Goal: Find specific page/section: Find specific page/section

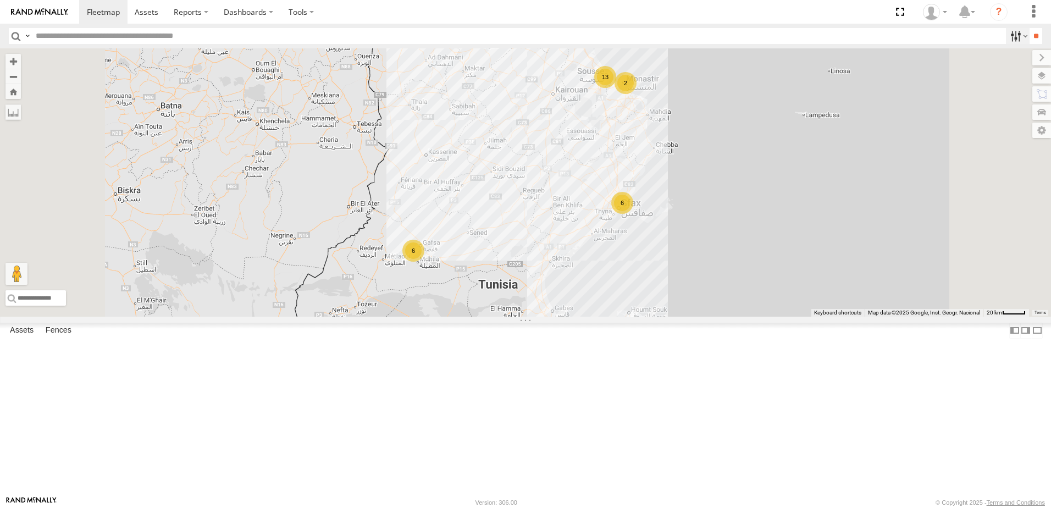
click at [1006, 35] on label at bounding box center [1018, 36] width 24 height 16
click at [0, 0] on span "Souse Branch" at bounding box center [0, 0] width 0 height 0
click at [1029, 36] on input "**" at bounding box center [1035, 36] width 13 height 16
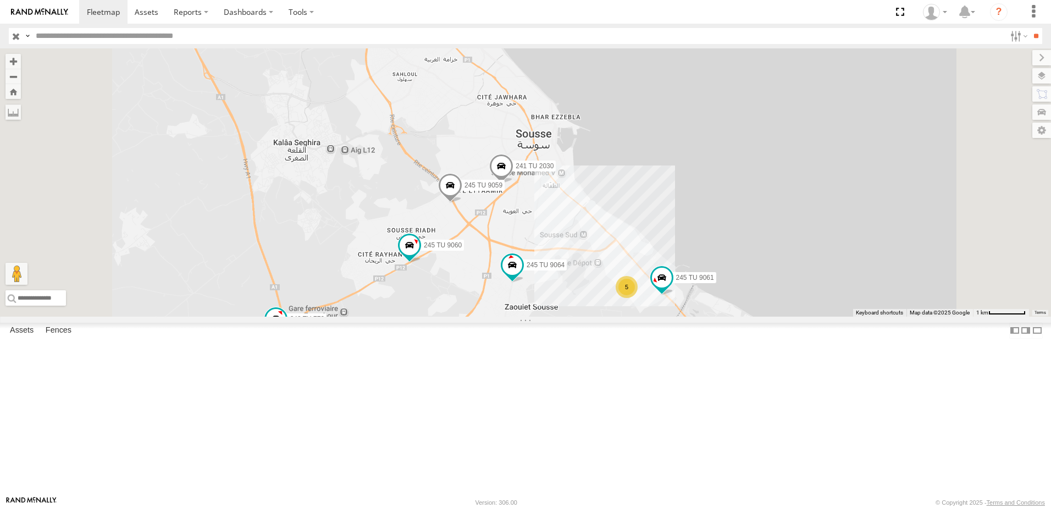
drag, startPoint x: 563, startPoint y: 258, endPoint x: 562, endPoint y: 196, distance: 61.6
click at [562, 197] on div "241 TU 2026 241 TU 2030 234 TU 2630 245 TU 9061 245 TU 9060 240 TU 779 245 TU 9…" at bounding box center [525, 182] width 1051 height 268
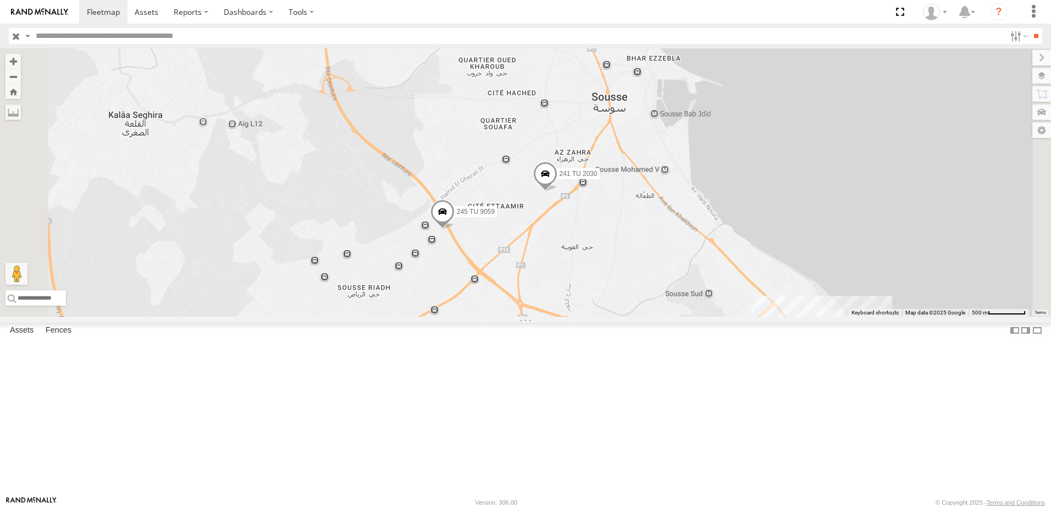
drag, startPoint x: 590, startPoint y: 234, endPoint x: 590, endPoint y: 211, distance: 23.1
click at [590, 211] on div "241 TU 2026 241 TU 2030 234 TU 2630 245 TU 9061 245 TU 9060 240 TU 779 245 TU 9…" at bounding box center [525, 182] width 1051 height 268
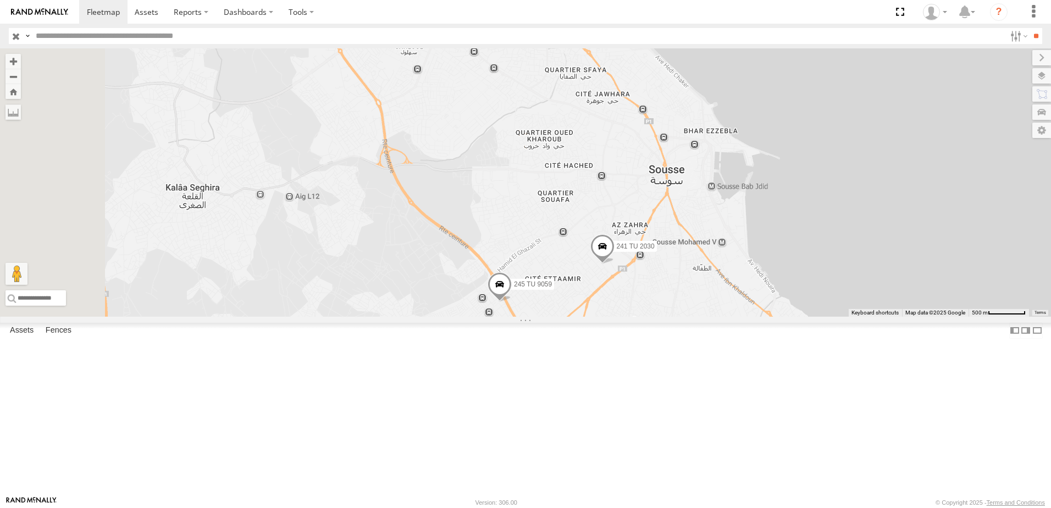
drag, startPoint x: 512, startPoint y: 217, endPoint x: 574, endPoint y: 302, distance: 105.1
click at [578, 303] on div "241 TU 2026 241 TU 2030 234 TU 2630 245 TU 9061 245 TU 9060 240 TU 779 245 TU 9…" at bounding box center [525, 182] width 1051 height 268
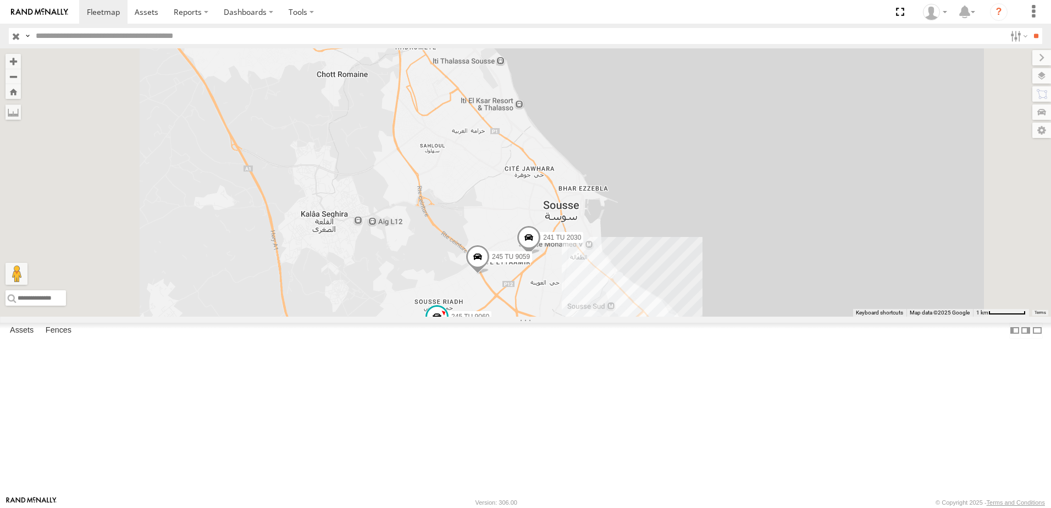
drag, startPoint x: 538, startPoint y: 291, endPoint x: 577, endPoint y: 312, distance: 44.5
click at [582, 317] on div "241 TU 2026 241 TU 2030 234 TU 2630 245 TU 9061 245 TU 9060 240 TU 779 245 TU 9…" at bounding box center [525, 182] width 1051 height 268
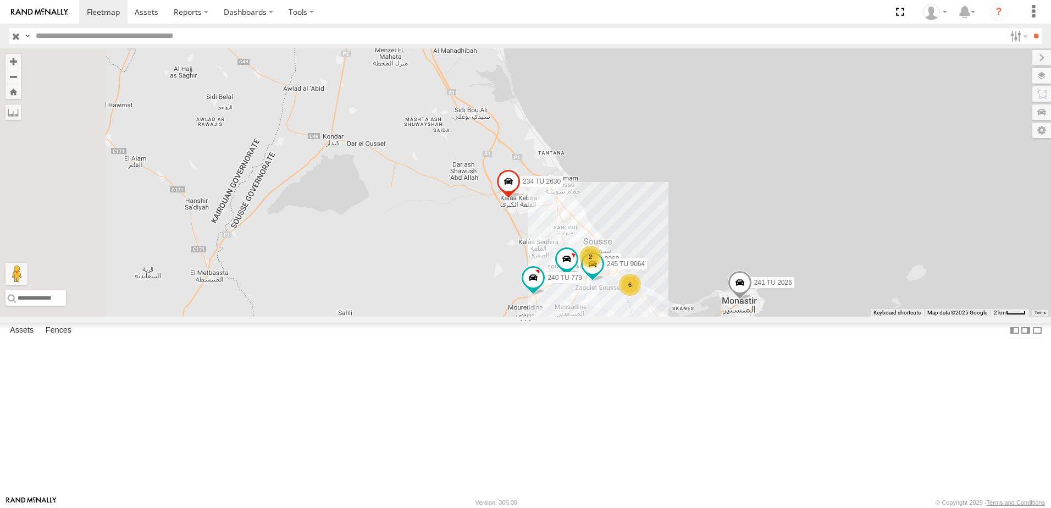
drag, startPoint x: 510, startPoint y: 268, endPoint x: 655, endPoint y: 301, distance: 148.3
click at [655, 301] on div "241 TU 2026 234 TU 2630 245 TU 9060 240 TU 779 245 TU 9064 2 6" at bounding box center [525, 182] width 1051 height 268
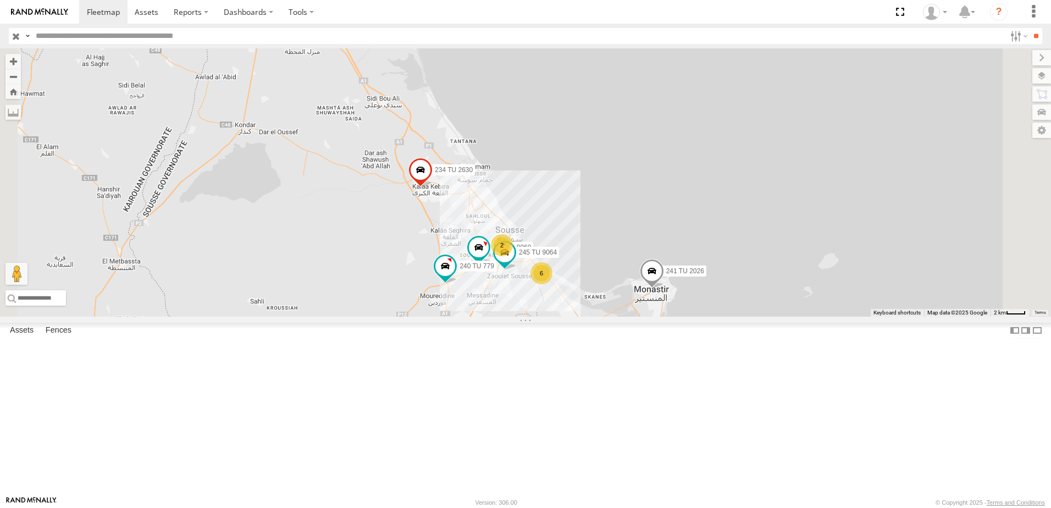
drag, startPoint x: 654, startPoint y: 296, endPoint x: 561, endPoint y: 287, distance: 93.9
click at [561, 287] on div "241 TU 2026 234 TU 2630 245 TU 9060 240 TU 779 245 TU 9064 2 6" at bounding box center [525, 182] width 1051 height 268
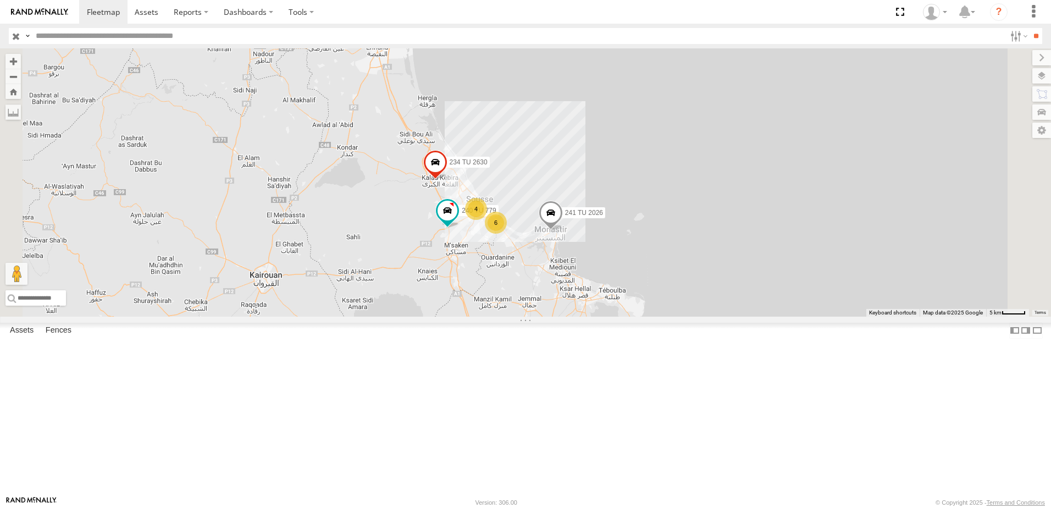
drag, startPoint x: 656, startPoint y: 378, endPoint x: 625, endPoint y: 281, distance: 101.5
click at [625, 281] on div "241 TU 2026 234 TU 2630 240 TU 779 4 6" at bounding box center [525, 182] width 1051 height 268
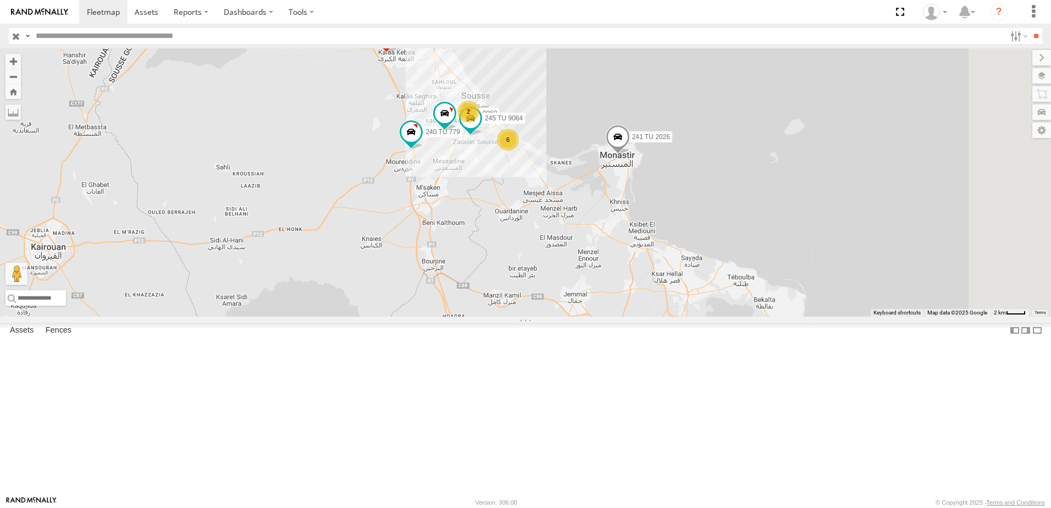
drag, startPoint x: 566, startPoint y: 295, endPoint x: 558, endPoint y: 319, distance: 25.4
click at [558, 317] on div "241 TU 2026 234 TU 2630 240 TU 779 2 6 245 TU 9060 245 TU 9064" at bounding box center [525, 182] width 1051 height 268
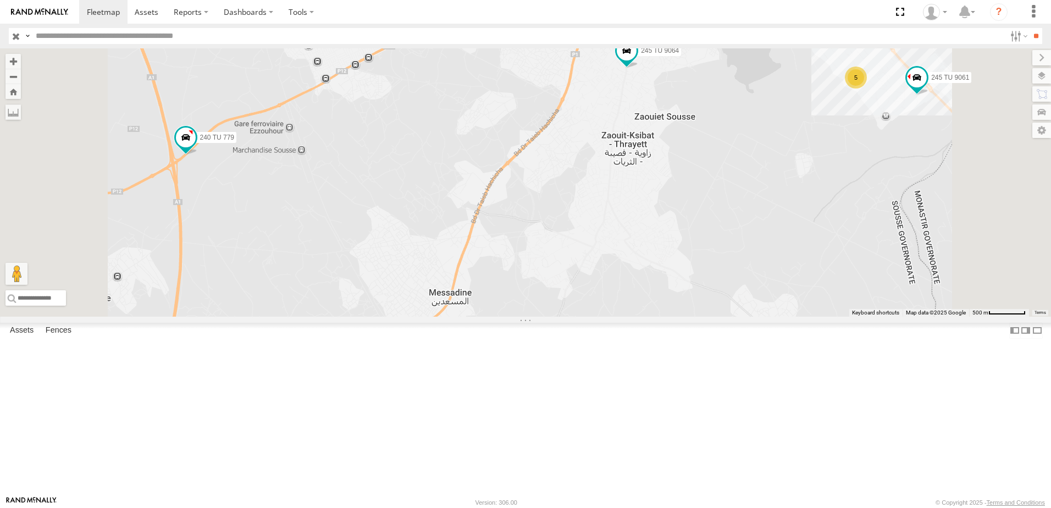
drag, startPoint x: 632, startPoint y: 217, endPoint x: 632, endPoint y: 276, distance: 59.4
click at [632, 276] on div "241 TU 2026 234 TU 2630 240 TU 779 245 TU 9060 245 TU 9064 241 TU 2030 245 TU 9…" at bounding box center [525, 182] width 1051 height 268
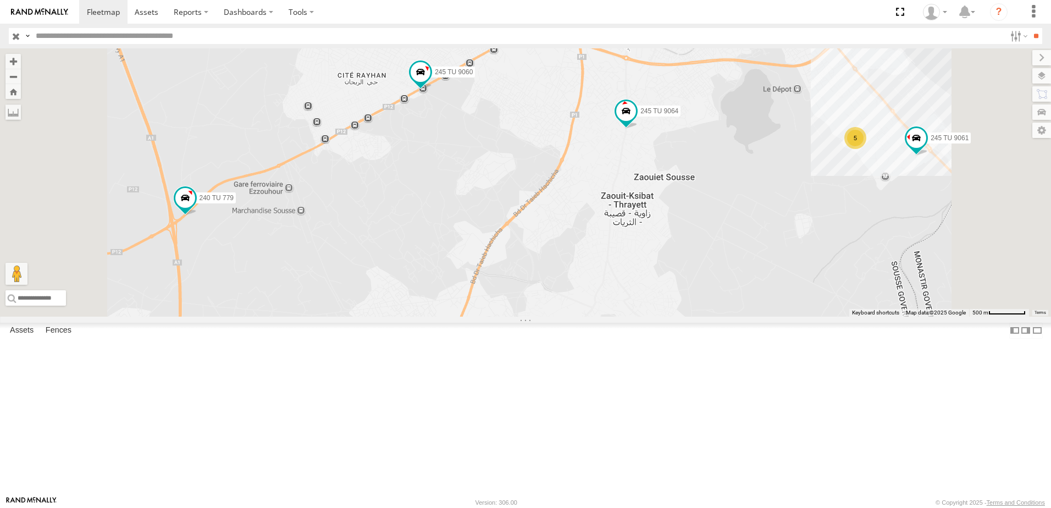
drag, startPoint x: 687, startPoint y: 179, endPoint x: 682, endPoint y: 248, distance: 70.0
click at [682, 248] on div "241 TU 2026 234 TU 2630 240 TU 779 245 TU 9060 245 TU 9064 241 TU 2030 245 TU 9…" at bounding box center [525, 182] width 1051 height 268
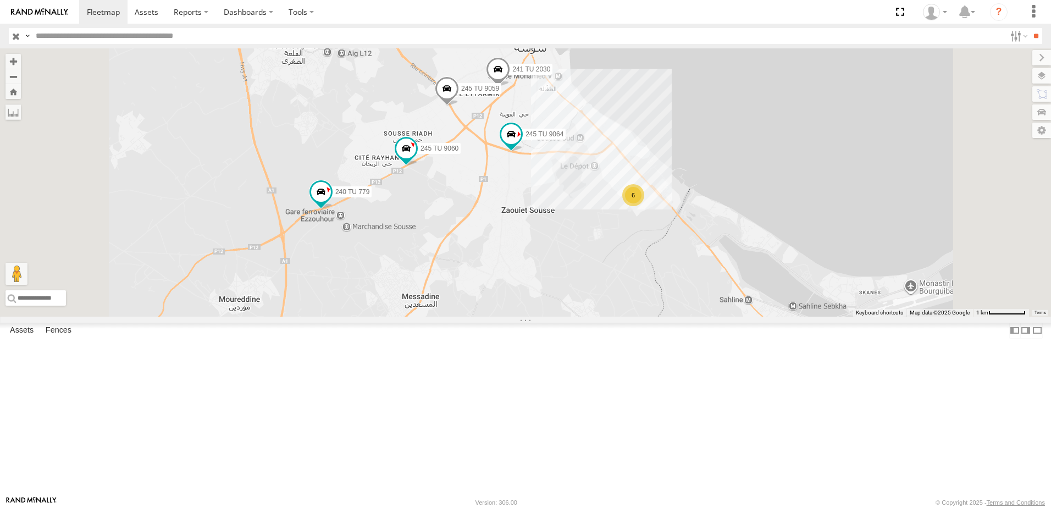
click at [66, 31] on input "text" at bounding box center [518, 36] width 974 height 16
type input "****"
click at [1029, 28] on input "**" at bounding box center [1035, 36] width 13 height 16
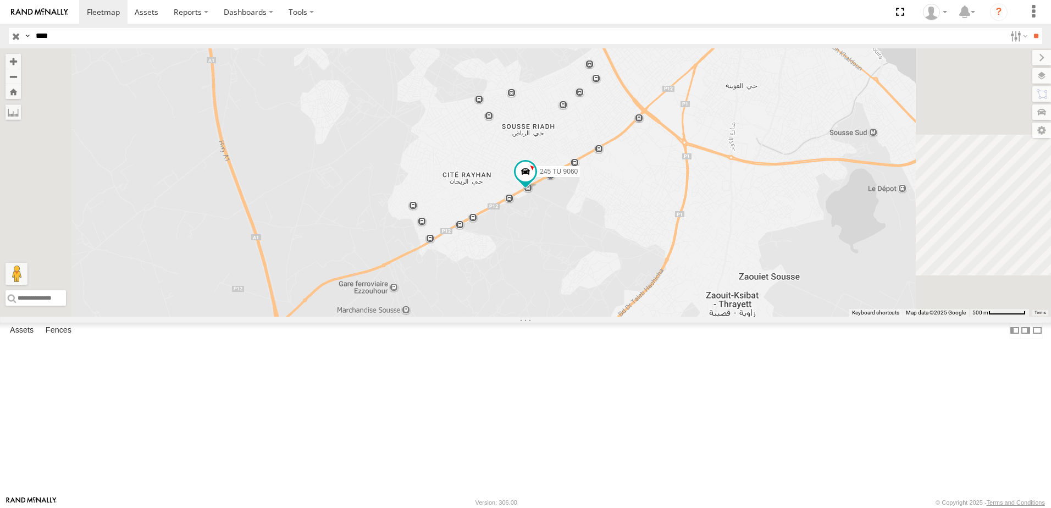
drag, startPoint x: 732, startPoint y: 203, endPoint x: 729, endPoint y: 247, distance: 44.1
click at [729, 247] on div "245 TU 9060" at bounding box center [525, 182] width 1051 height 268
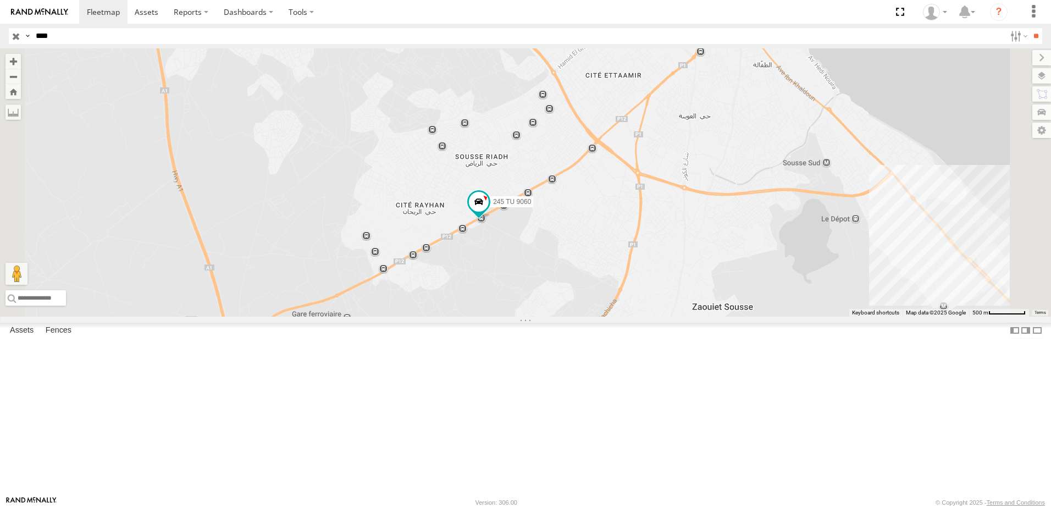
drag, startPoint x: 640, startPoint y: 308, endPoint x: 627, endPoint y: 312, distance: 13.2
click at [627, 312] on div "245 TU 9060" at bounding box center [525, 182] width 1051 height 268
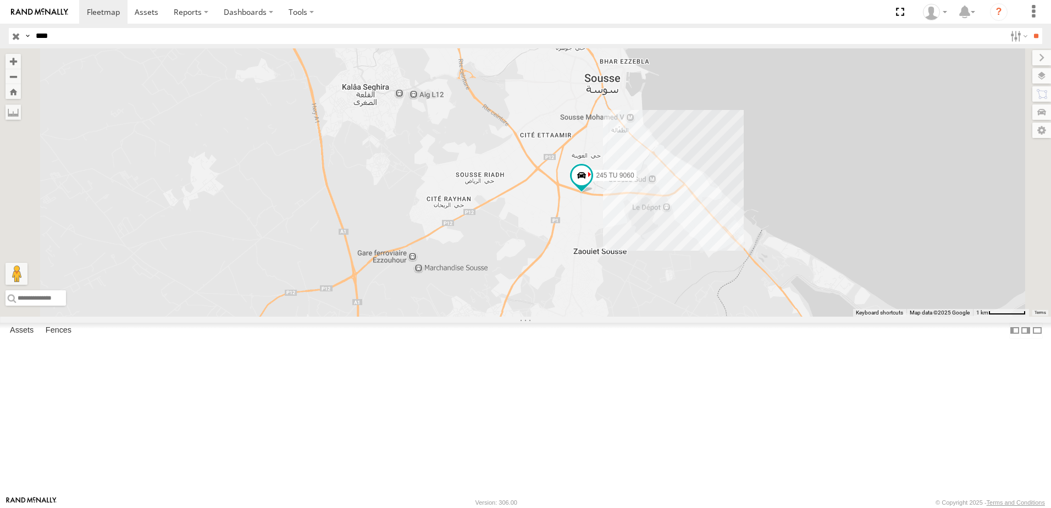
click at [14, 37] on input "button" at bounding box center [16, 36] width 14 height 16
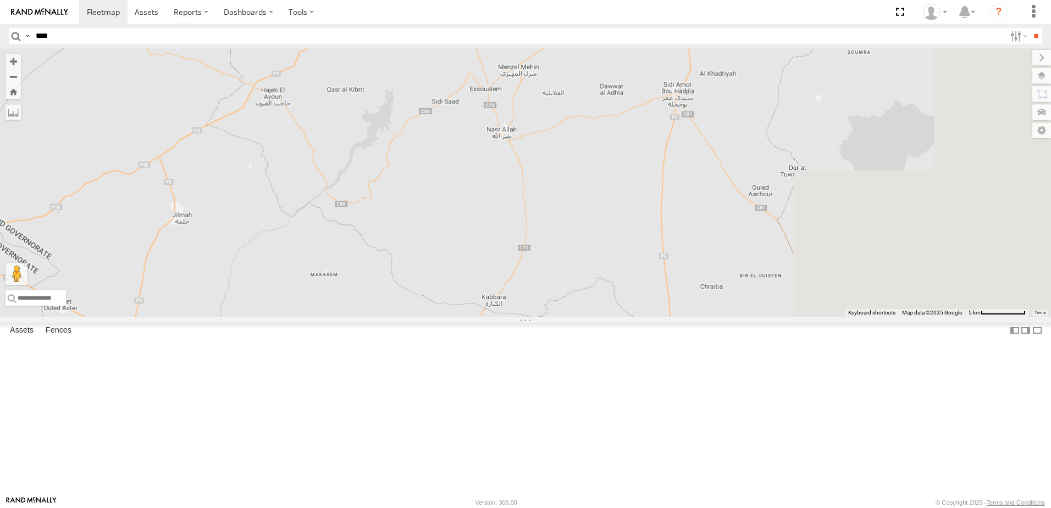
drag, startPoint x: 702, startPoint y: 302, endPoint x: 432, endPoint y: 496, distance: 332.5
click at [495, 317] on div "231 TU 3157 245 TU 9058 245 TU 9066" at bounding box center [525, 182] width 1051 height 268
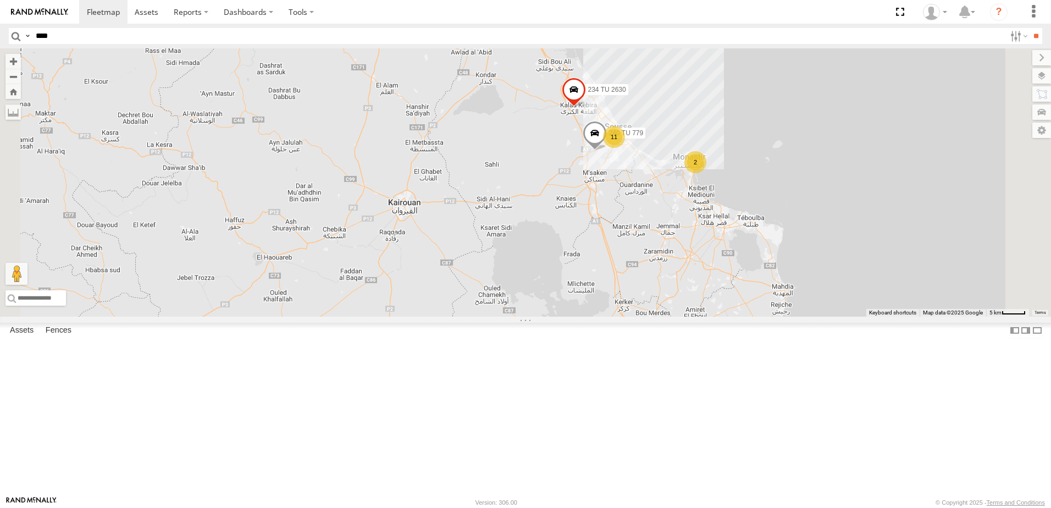
drag, startPoint x: 657, startPoint y: 375, endPoint x: 656, endPoint y: 385, distance: 10.6
click at [646, 317] on div "231 TU 3157 245 TU 9058 245 TU 9066 11 234 TU 2630 2 240 TU 779" at bounding box center [525, 182] width 1051 height 268
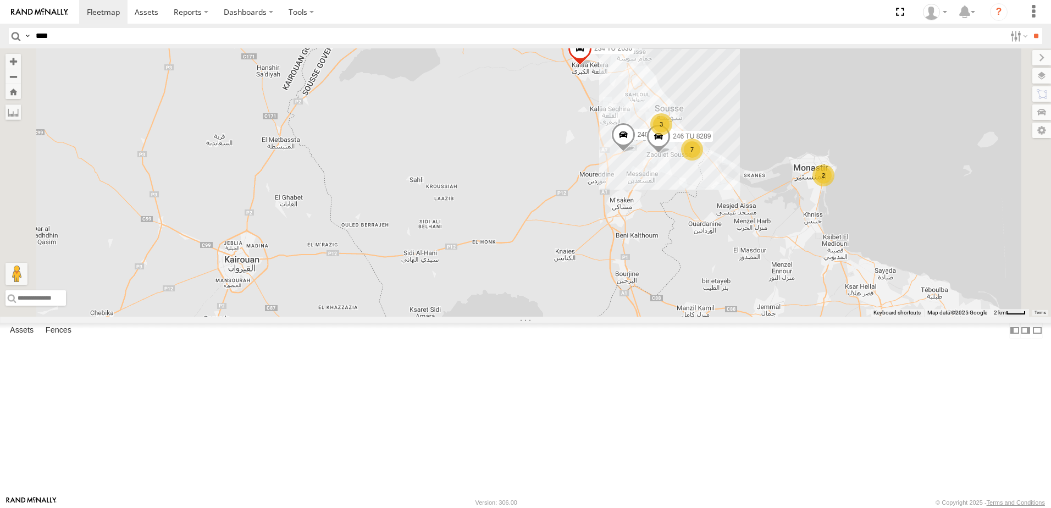
drag, startPoint x: 768, startPoint y: 276, endPoint x: 774, endPoint y: 367, distance: 90.9
click at [774, 317] on div "231 TU 3157 245 TU 9058 245 TU 9066 234 TU 2630 240 TU 779 3 2 7 246 TU 8289" at bounding box center [525, 182] width 1051 height 268
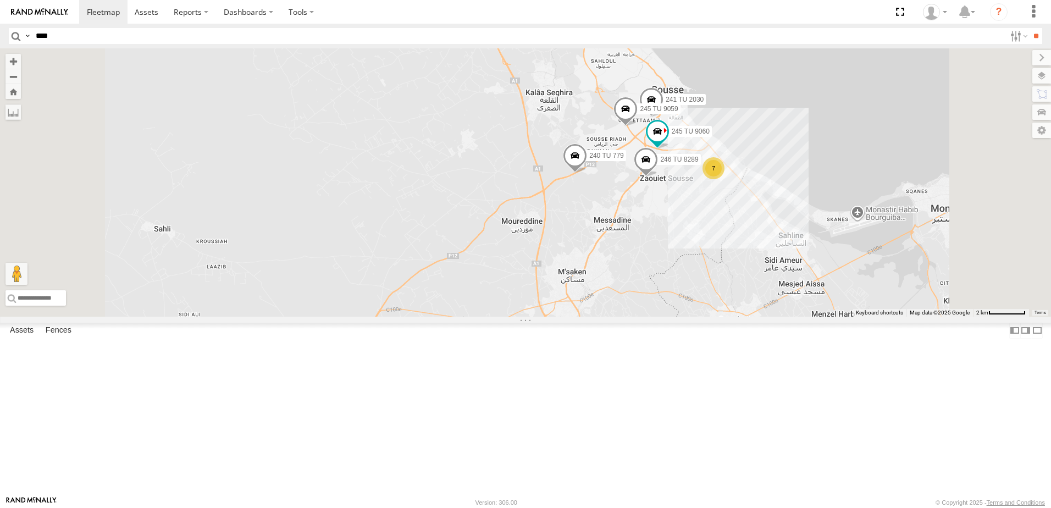
drag, startPoint x: 765, startPoint y: 218, endPoint x: 722, endPoint y: 284, distance: 79.0
click at [723, 289] on div "231 TU 3157 245 TU 9058 245 TU 9066 234 TU 2630 240 TU 779 246 TU 8289 241 TU 2…" at bounding box center [525, 182] width 1051 height 268
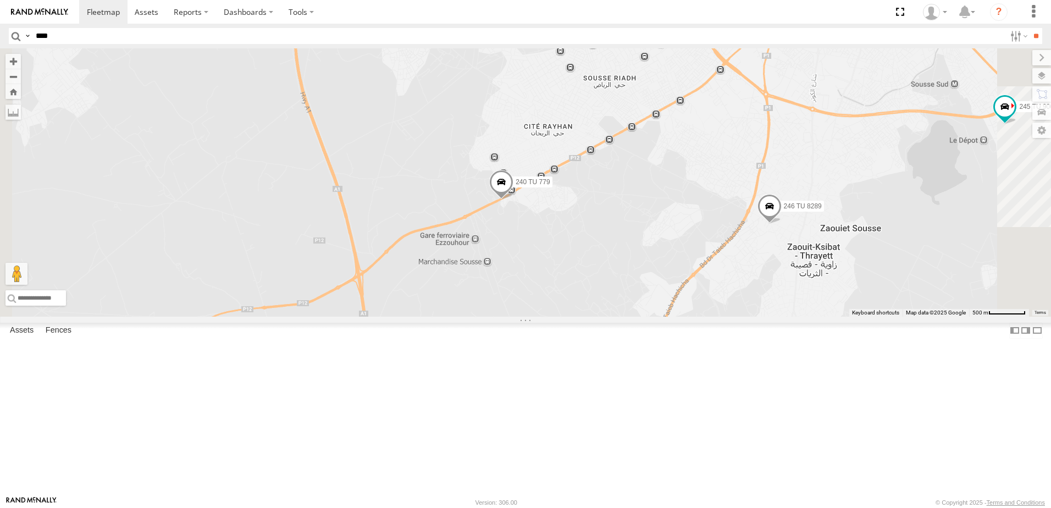
click at [513, 200] on span at bounding box center [501, 185] width 24 height 30
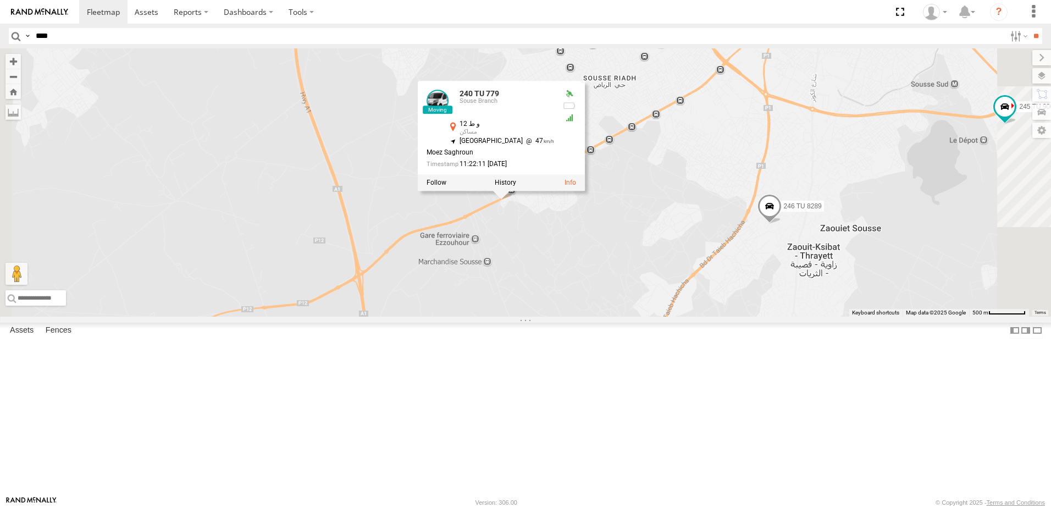
click at [659, 317] on div "231 TU 3157 245 TU 9058 245 TU 9066 234 TU 2630 240 TU 779 246 TU 8289 241 TU 2…" at bounding box center [525, 182] width 1051 height 268
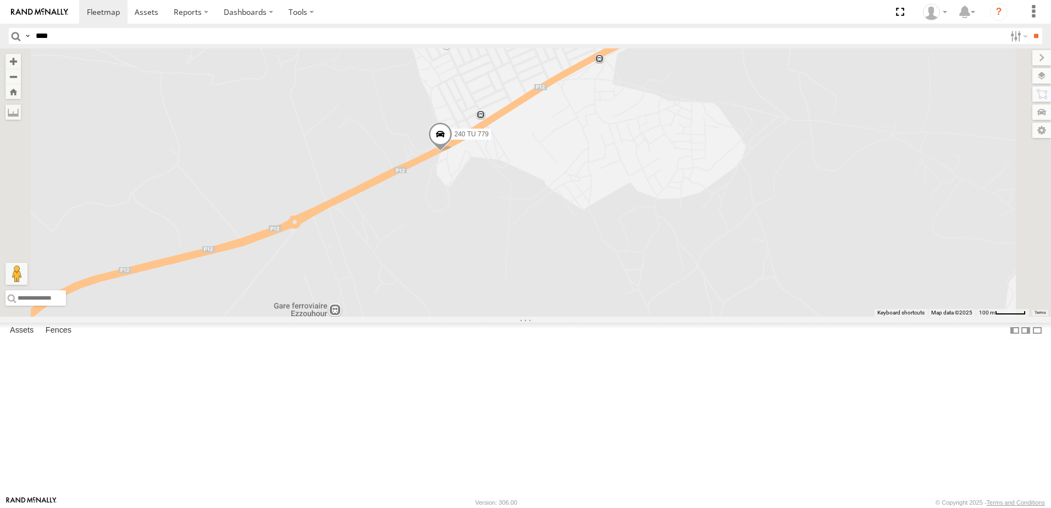
click at [452, 152] on span at bounding box center [440, 137] width 24 height 30
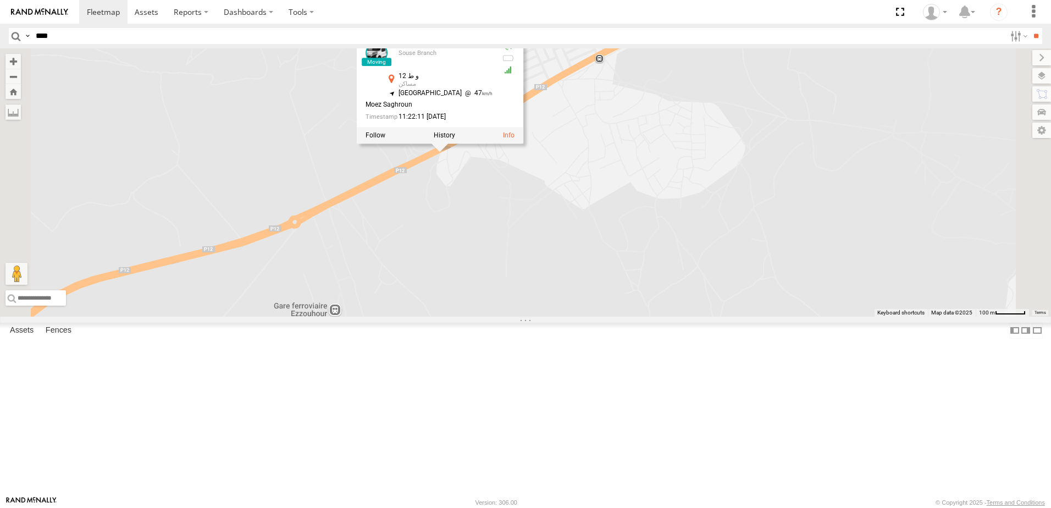
click at [613, 268] on div "231 TU 3157 245 TU 9058 245 TU 9066 234 TU 2630 240 TU 779 246 TU 8289 241 TU 2…" at bounding box center [525, 182] width 1051 height 268
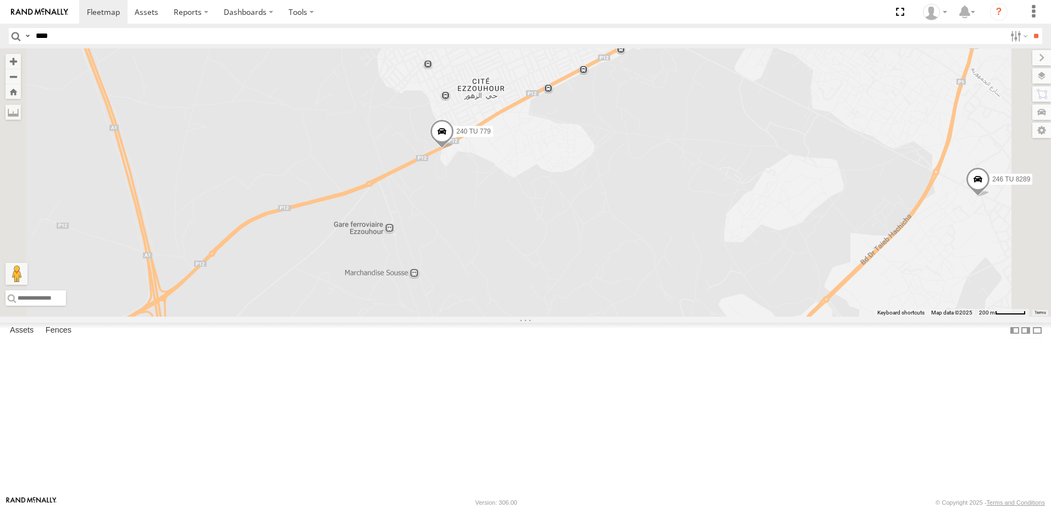
click at [623, 269] on div "231 TU 3157 245 TU 9058 245 TU 9066 234 TU 2630 240 TU 779 246 TU 8289 241 TU 2…" at bounding box center [525, 182] width 1051 height 268
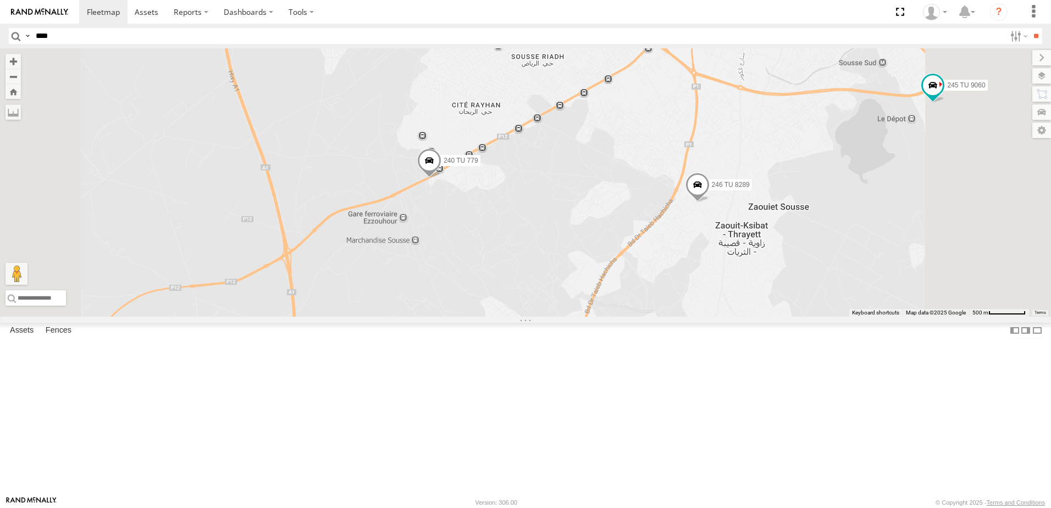
drag, startPoint x: 747, startPoint y: 272, endPoint x: 680, endPoint y: 298, distance: 71.5
click at [680, 298] on div "231 TU 3157 245 TU 9058 245 TU 9066 234 TU 2630 240 TU 779 246 TU 8289 241 TU 2…" at bounding box center [525, 182] width 1051 height 268
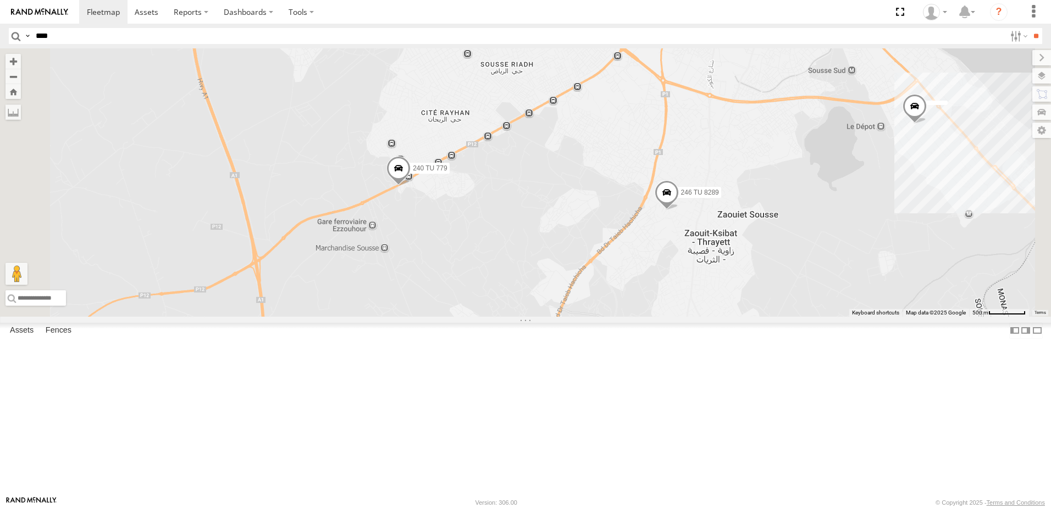
click at [108, 32] on input "****" at bounding box center [518, 36] width 974 height 16
type input "***"
click at [1029, 28] on input "**" at bounding box center [1035, 36] width 13 height 16
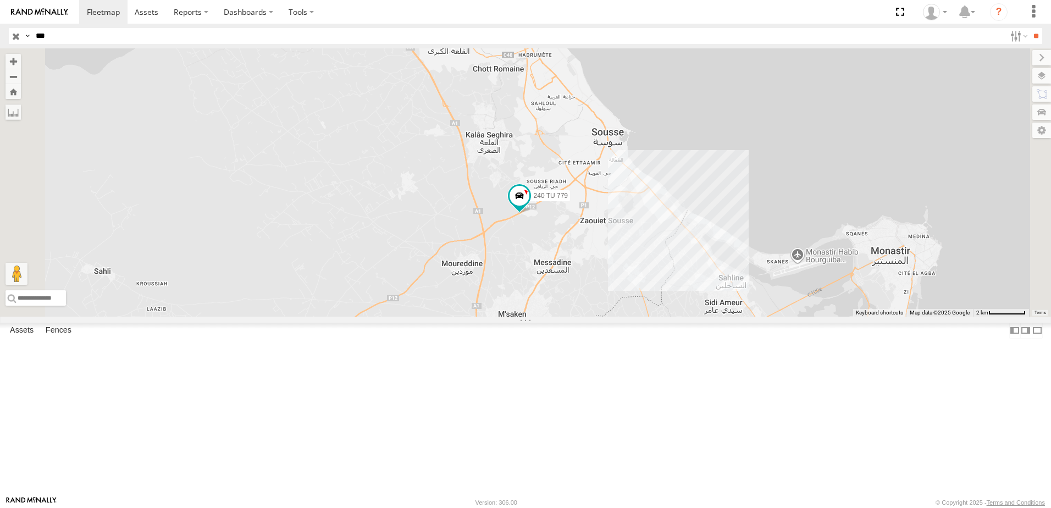
drag, startPoint x: 711, startPoint y: 309, endPoint x: 691, endPoint y: 309, distance: 19.2
click at [691, 309] on div "240 TU 779" at bounding box center [525, 182] width 1051 height 268
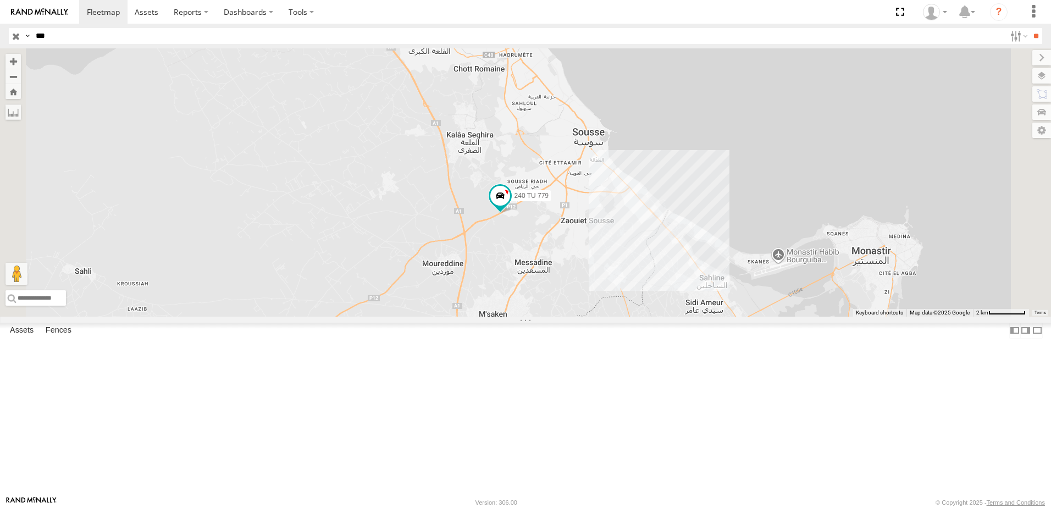
click at [17, 38] on input "button" at bounding box center [16, 36] width 14 height 16
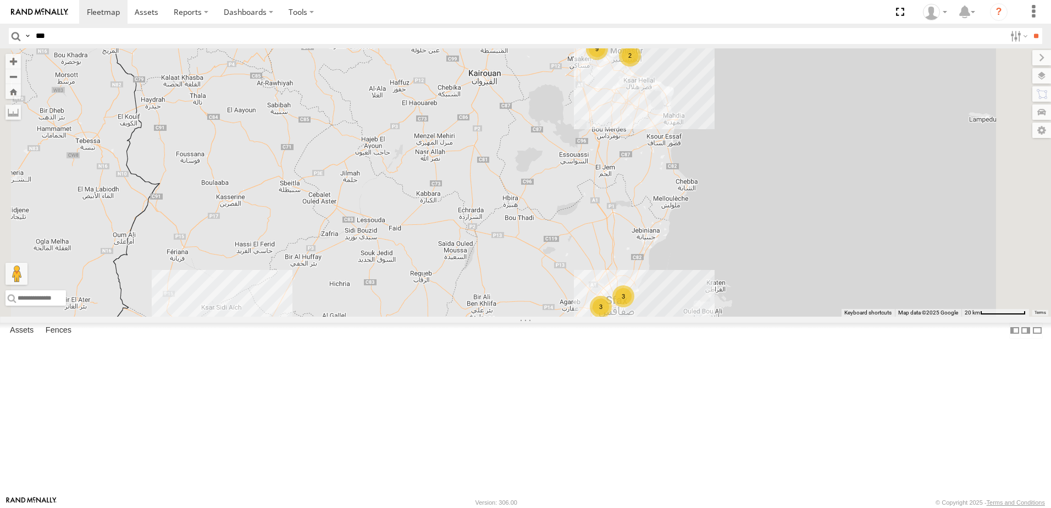
drag, startPoint x: 698, startPoint y: 213, endPoint x: 593, endPoint y: 322, distance: 151.6
click at [593, 317] on div "245 TU 9058 245 TU 9066 6 3 3 2 9" at bounding box center [525, 182] width 1051 height 268
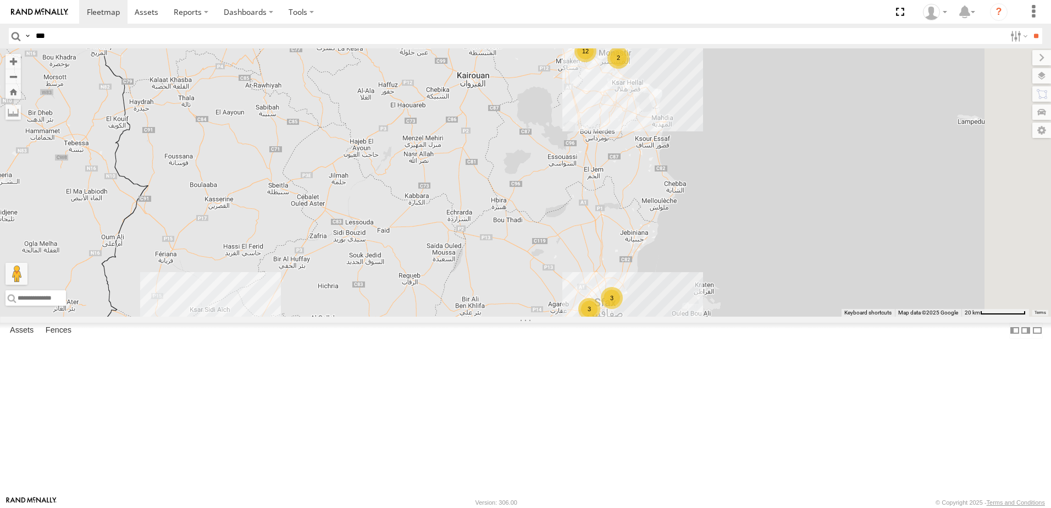
click at [125, 30] on input "***" at bounding box center [518, 36] width 974 height 16
type input "***"
click at [1029, 28] on input "**" at bounding box center [1035, 36] width 13 height 16
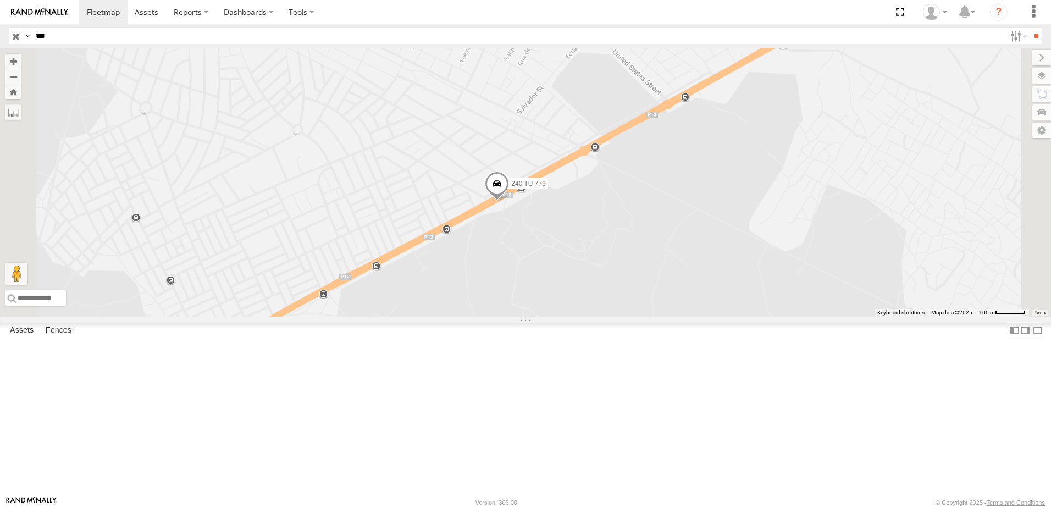
drag, startPoint x: 647, startPoint y: 237, endPoint x: 644, endPoint y: 357, distance: 120.4
click at [644, 317] on div "240 TU 779" at bounding box center [525, 182] width 1051 height 268
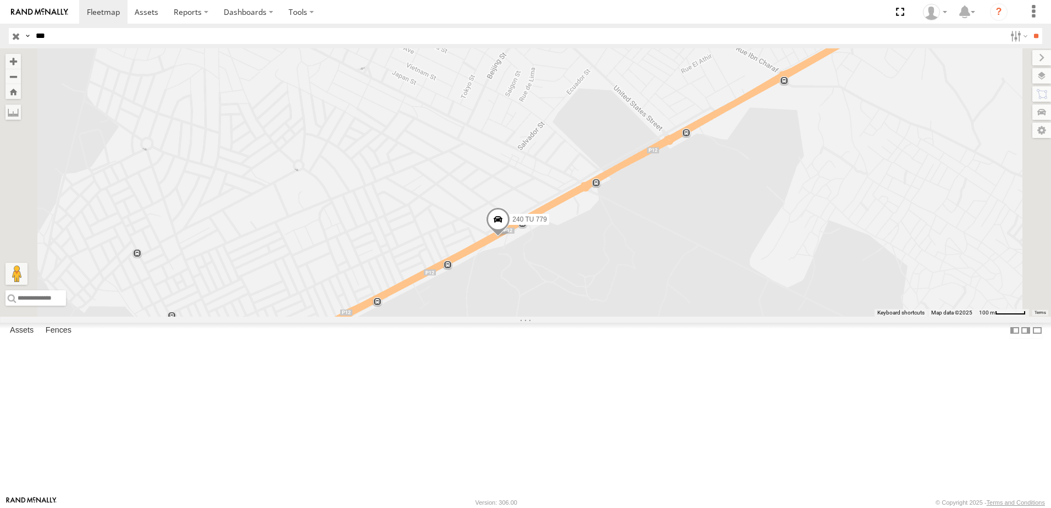
click at [510, 237] on span at bounding box center [498, 222] width 24 height 30
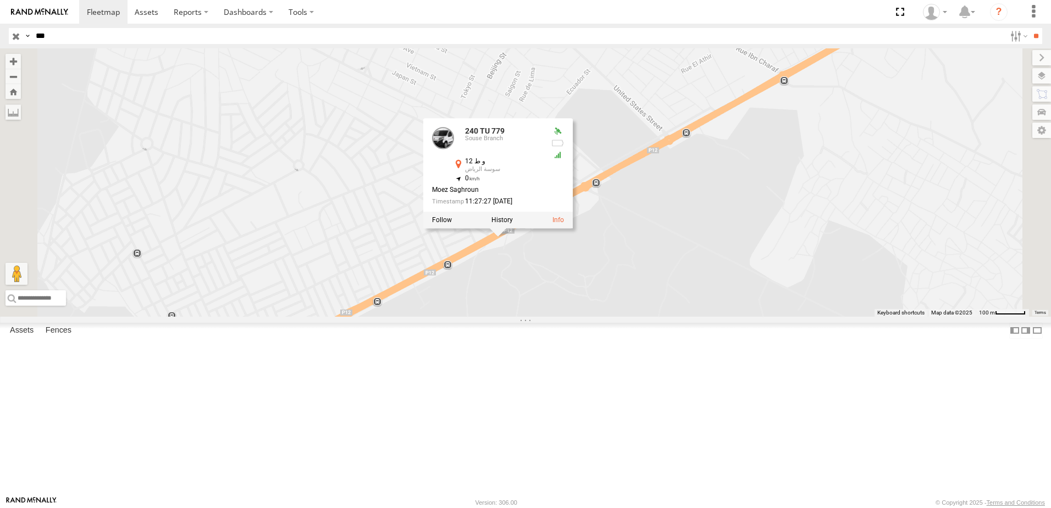
click at [573, 229] on div at bounding box center [498, 220] width 150 height 16
click at [484, 223] on div "240 TU 779 240 TU 779 Souse Branch و ط 12 سوسة الرياض 35.79156 , 10.59233 0 [GE…" at bounding box center [525, 182] width 1051 height 268
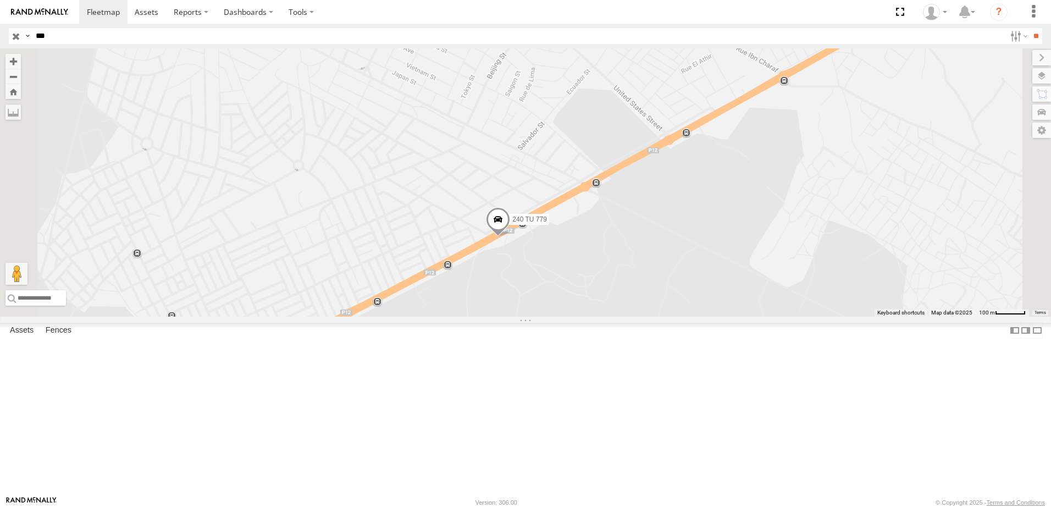
click at [0, 0] on div at bounding box center [0, 0] width 0 height 0
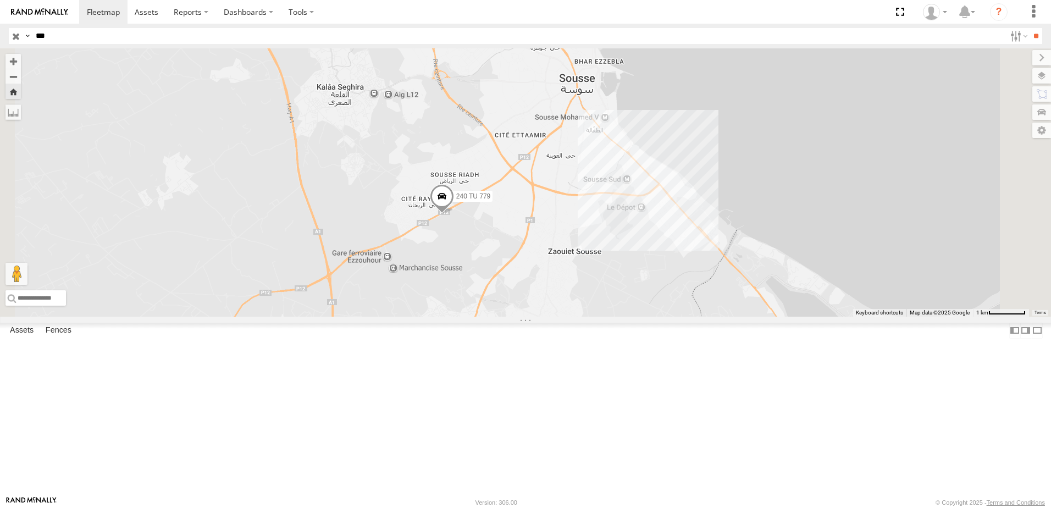
drag, startPoint x: 646, startPoint y: 297, endPoint x: 611, endPoint y: 291, distance: 36.2
click at [638, 299] on div "240 TU 779" at bounding box center [525, 182] width 1051 height 268
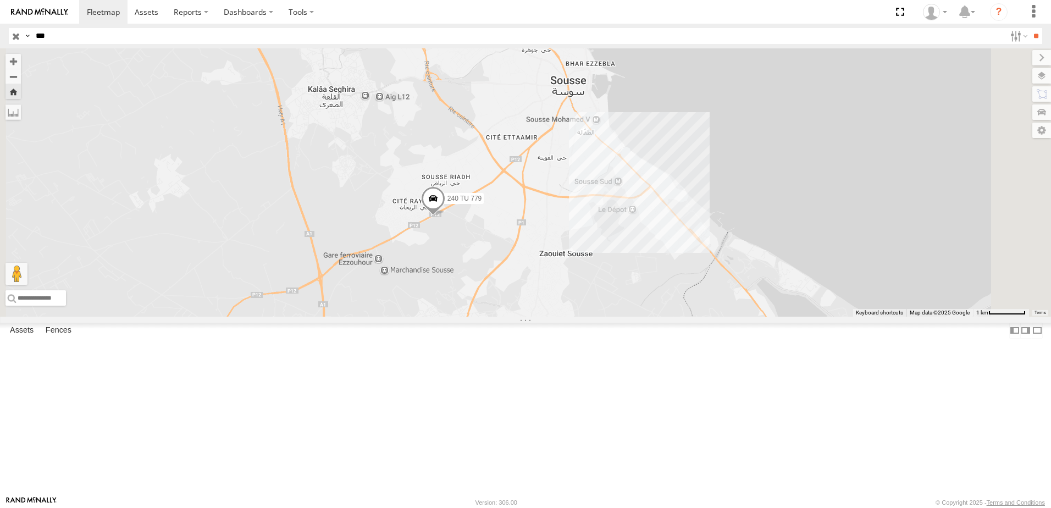
click at [15, 38] on input "button" at bounding box center [16, 36] width 14 height 16
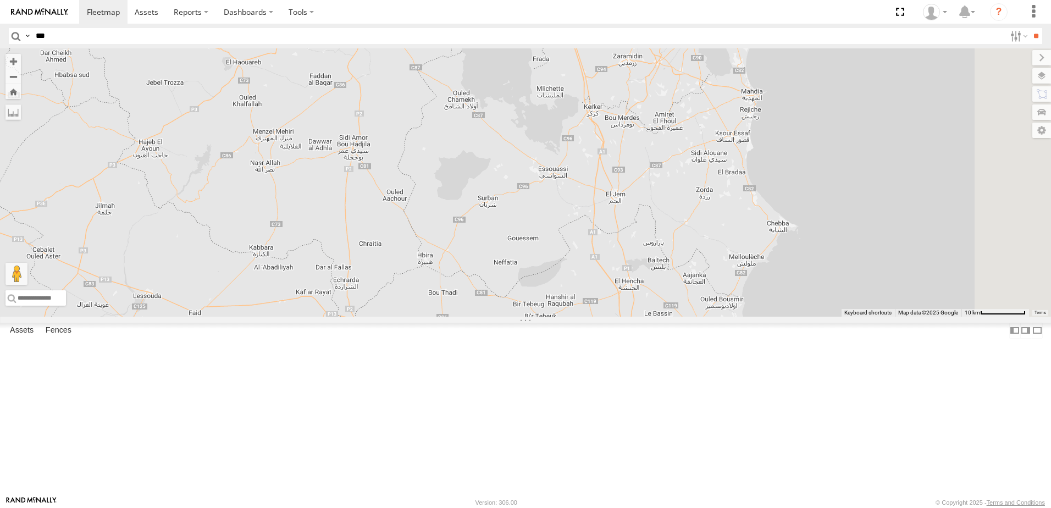
drag, startPoint x: 721, startPoint y: 280, endPoint x: 484, endPoint y: 405, distance: 268.2
click at [495, 317] on div "245 TU 9058 245 TU 9066 3 2 247 TU 9973" at bounding box center [525, 182] width 1051 height 268
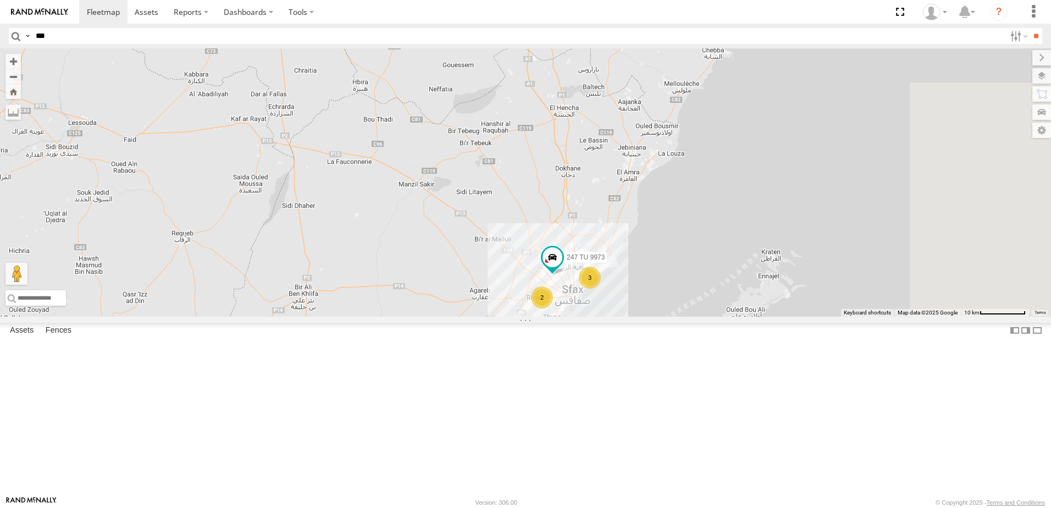
drag, startPoint x: 591, startPoint y: 396, endPoint x: 584, endPoint y: 239, distance: 157.4
click at [582, 239] on div "245 TU 9058 245 TU 9066 3 2 247 TU 9973 2" at bounding box center [525, 182] width 1051 height 268
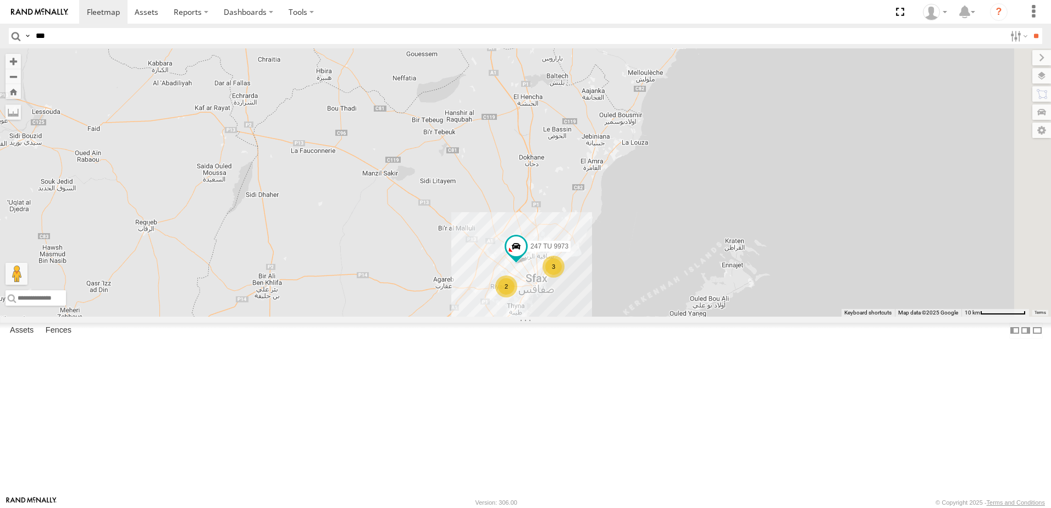
drag, startPoint x: 666, startPoint y: 317, endPoint x: 657, endPoint y: 318, distance: 8.9
click at [657, 317] on div "245 TU 9058 245 TU 9066 3 2 247 TU 9973 2" at bounding box center [525, 182] width 1051 height 268
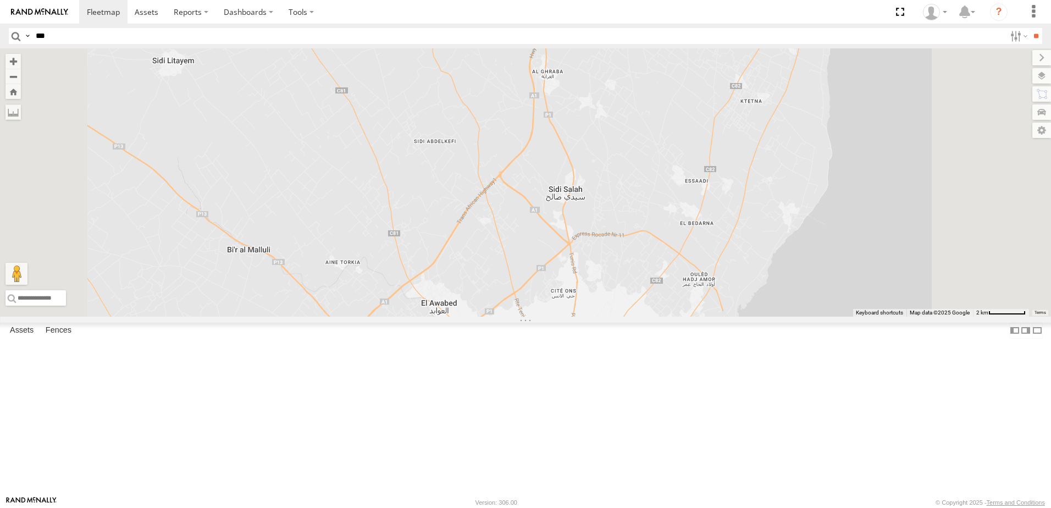
drag, startPoint x: 672, startPoint y: 291, endPoint x: 614, endPoint y: 488, distance: 205.1
click at [612, 317] on div "245 TU 9058 245 TU 9066 247 TU 9973 231 TU 3161 246 TU 8288 241 TU 8763" at bounding box center [525, 182] width 1051 height 268
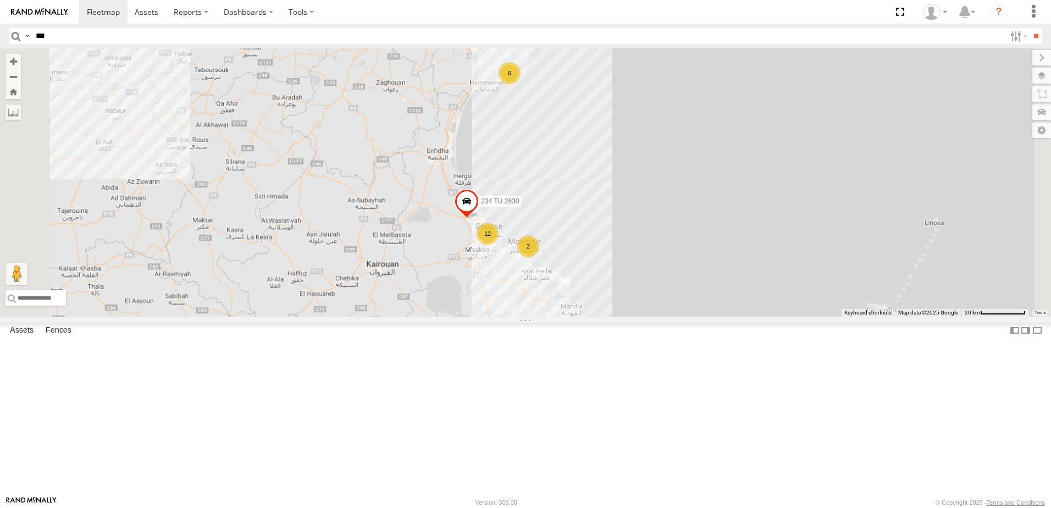
drag, startPoint x: 551, startPoint y: 196, endPoint x: 574, endPoint y: 355, distance: 161.1
click at [574, 317] on div "234 TU 2630 6 12 3 3 2" at bounding box center [525, 182] width 1051 height 268
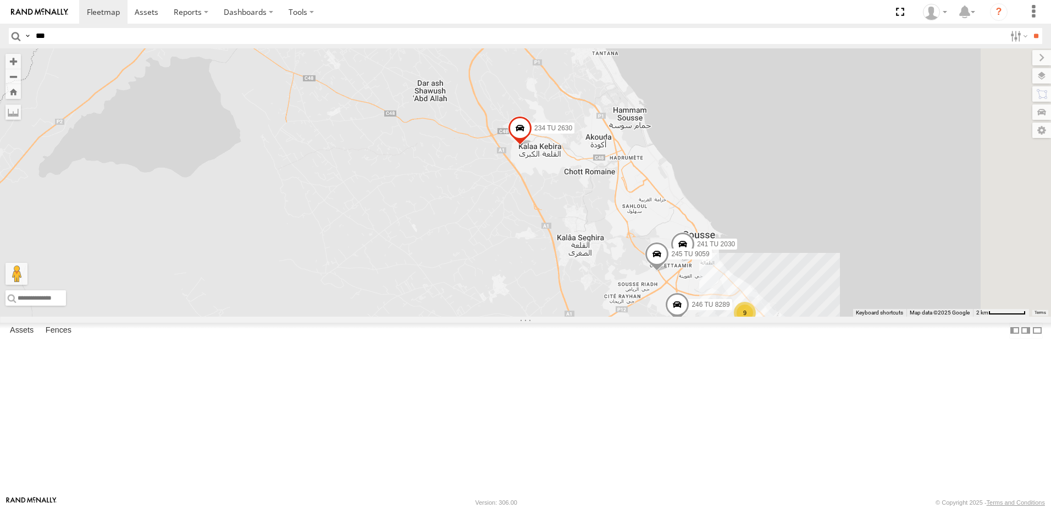
drag, startPoint x: 743, startPoint y: 373, endPoint x: 685, endPoint y: 342, distance: 64.7
click at [685, 317] on div "234 TU 2630 246 TU 8289 241 TU 2030 9 245 TU 9059" at bounding box center [525, 182] width 1051 height 268
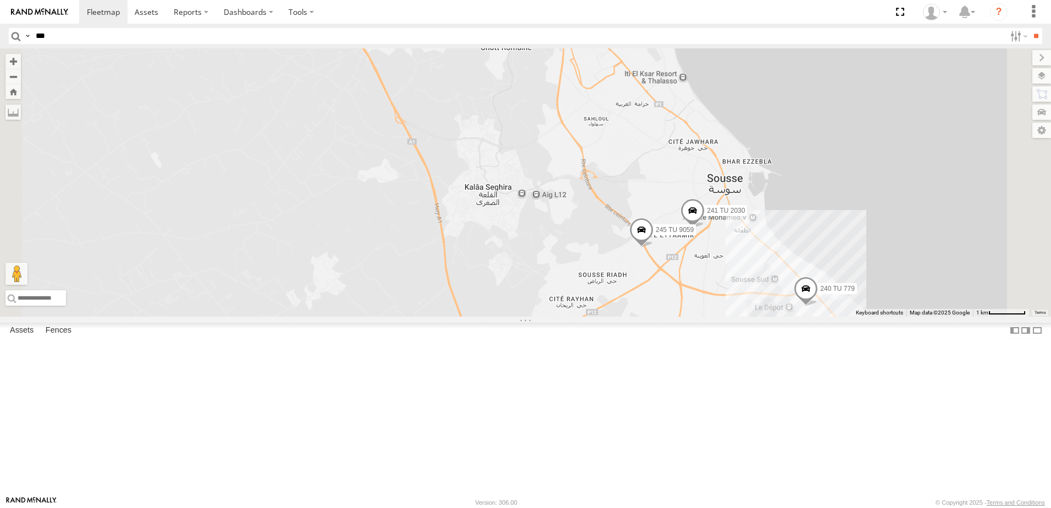
drag, startPoint x: 720, startPoint y: 322, endPoint x: 745, endPoint y: 355, distance: 42.0
click at [745, 317] on div "234 TU 2630 246 TU 8289 241 TU 2030 245 TU 9059 8 240 TU 779" at bounding box center [525, 182] width 1051 height 268
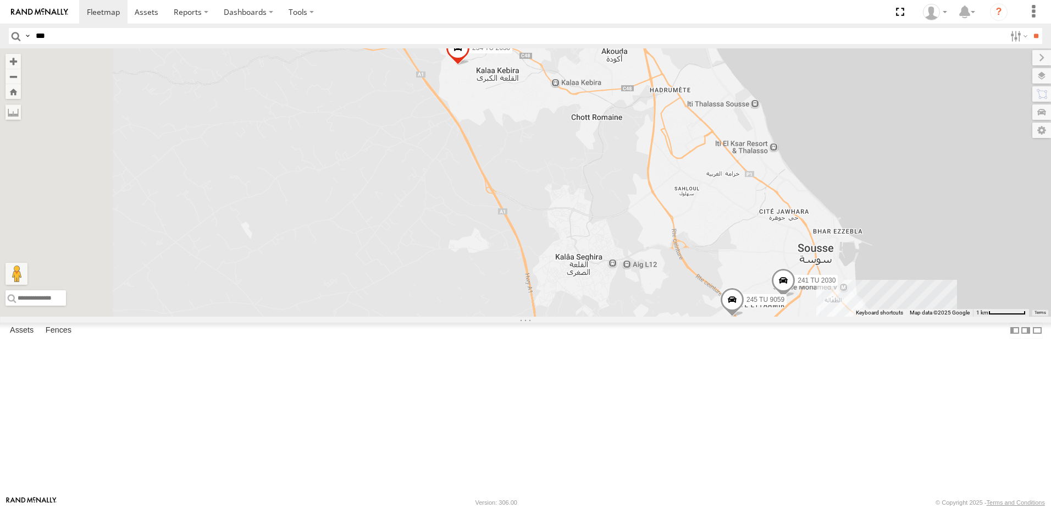
drag, startPoint x: 734, startPoint y: 317, endPoint x: 820, endPoint y: 369, distance: 99.9
click at [825, 317] on div "234 TU 2630 246 TU 8289 241 TU 2030 245 TU 9059 8 240 TU 779" at bounding box center [525, 182] width 1051 height 268
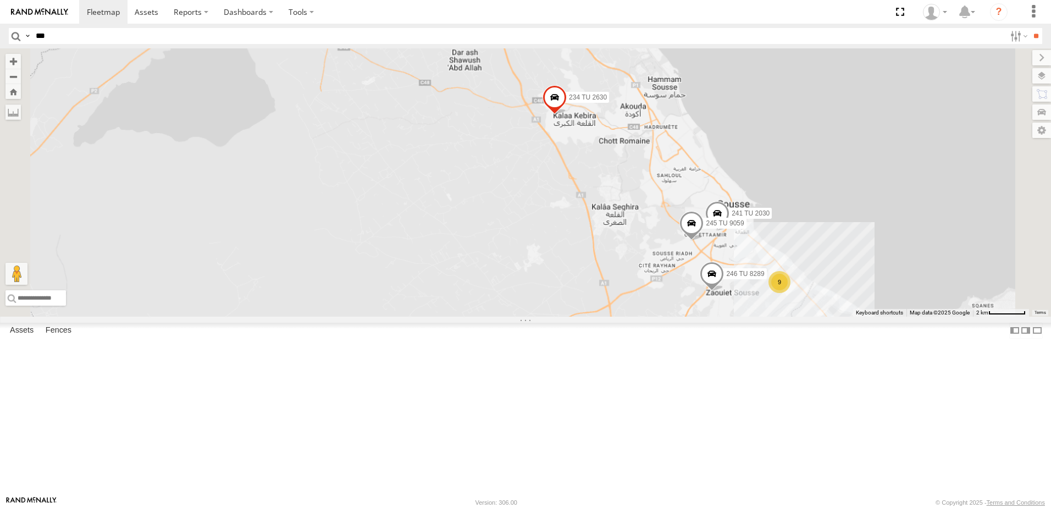
drag, startPoint x: 755, startPoint y: 342, endPoint x: 752, endPoint y: 251, distance: 90.7
click at [752, 254] on div "234 TU 2630 246 TU 8289 241 TU 2030 245 TU 9059 9" at bounding box center [525, 182] width 1051 height 268
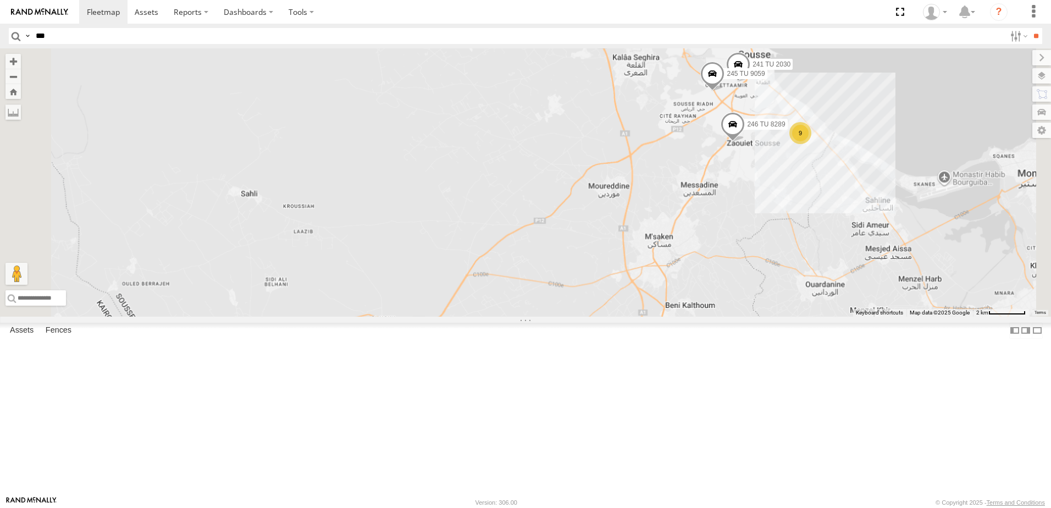
drag, startPoint x: 735, startPoint y: 295, endPoint x: 740, endPoint y: 283, distance: 13.6
click at [745, 279] on div "234 TU 2630 246 TU 8289 241 TU 2030 245 TU 9059 9" at bounding box center [525, 182] width 1051 height 268
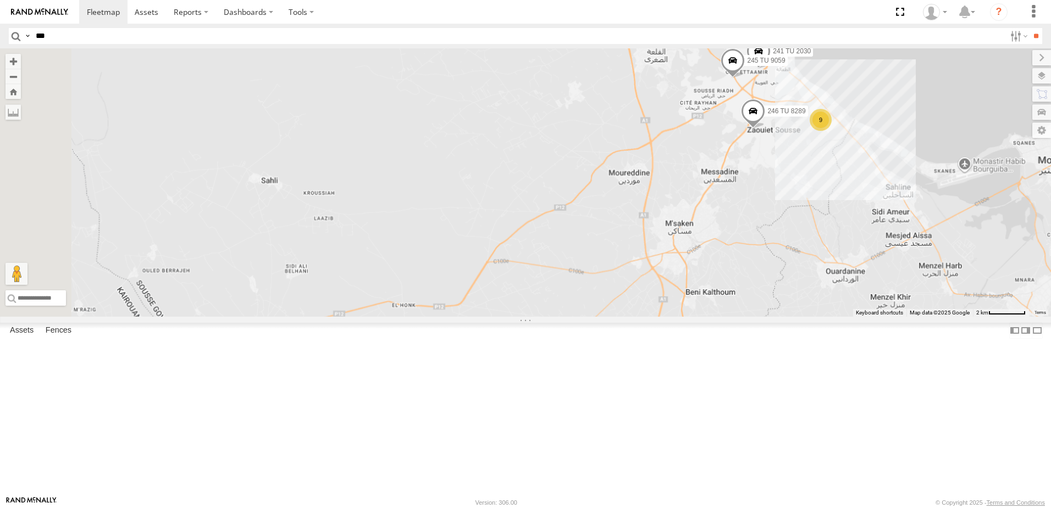
drag, startPoint x: 674, startPoint y: 329, endPoint x: 755, endPoint y: 284, distance: 92.3
click at [755, 284] on div "234 TU 2630 246 TU 8289 241 TU 2030 245 TU 9059 9" at bounding box center [525, 182] width 1051 height 268
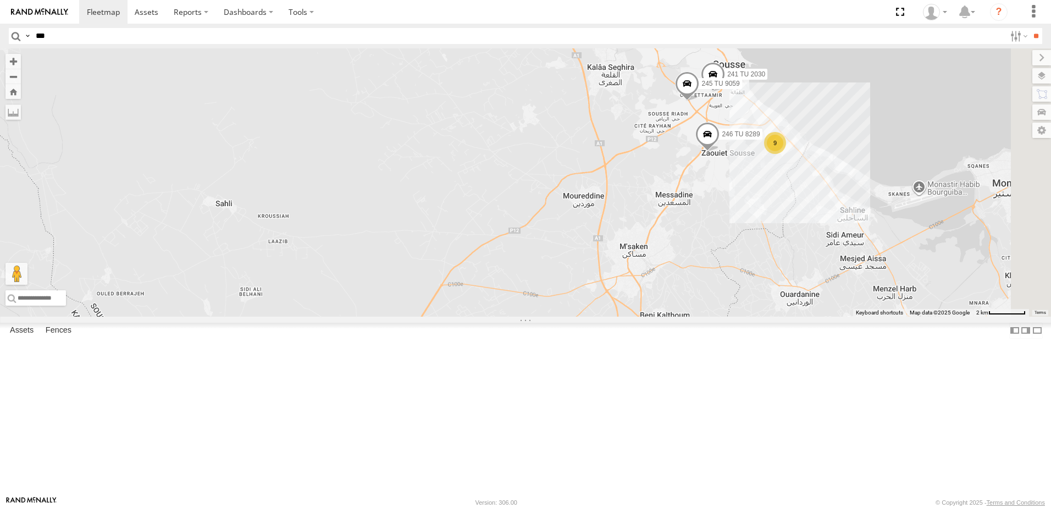
drag, startPoint x: 828, startPoint y: 274, endPoint x: 730, endPoint y: 324, distance: 109.9
click at [697, 317] on div "234 TU 2630 246 TU 8289 241 TU 2030 9 245 TU 9059" at bounding box center [525, 182] width 1051 height 268
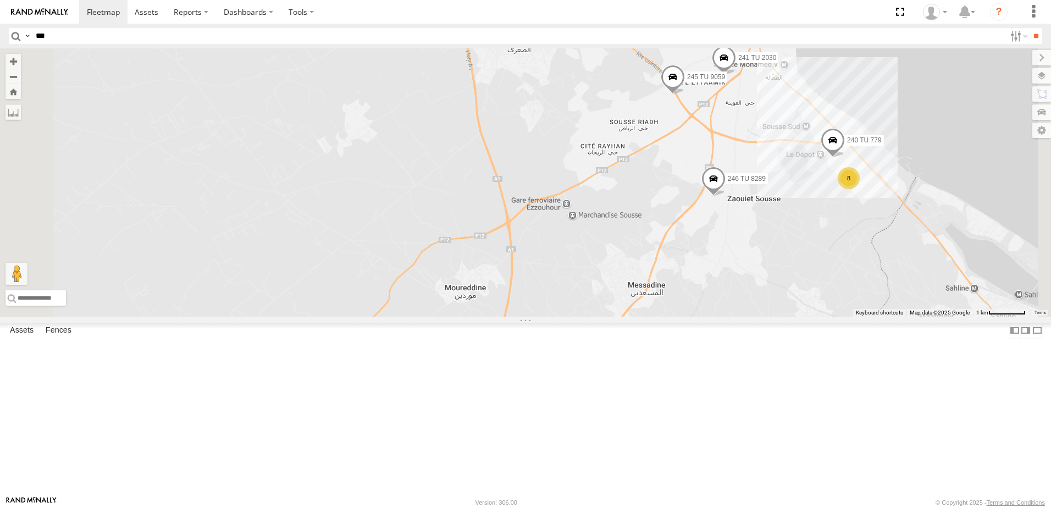
drag, startPoint x: 817, startPoint y: 247, endPoint x: 746, endPoint y: 363, distance: 135.5
click at [746, 317] on div "234 TU 2630 246 TU 8289 241 TU 2030 245 TU 9059 8 240 TU 779" at bounding box center [525, 182] width 1051 height 268
